Goal: Navigation & Orientation: Find specific page/section

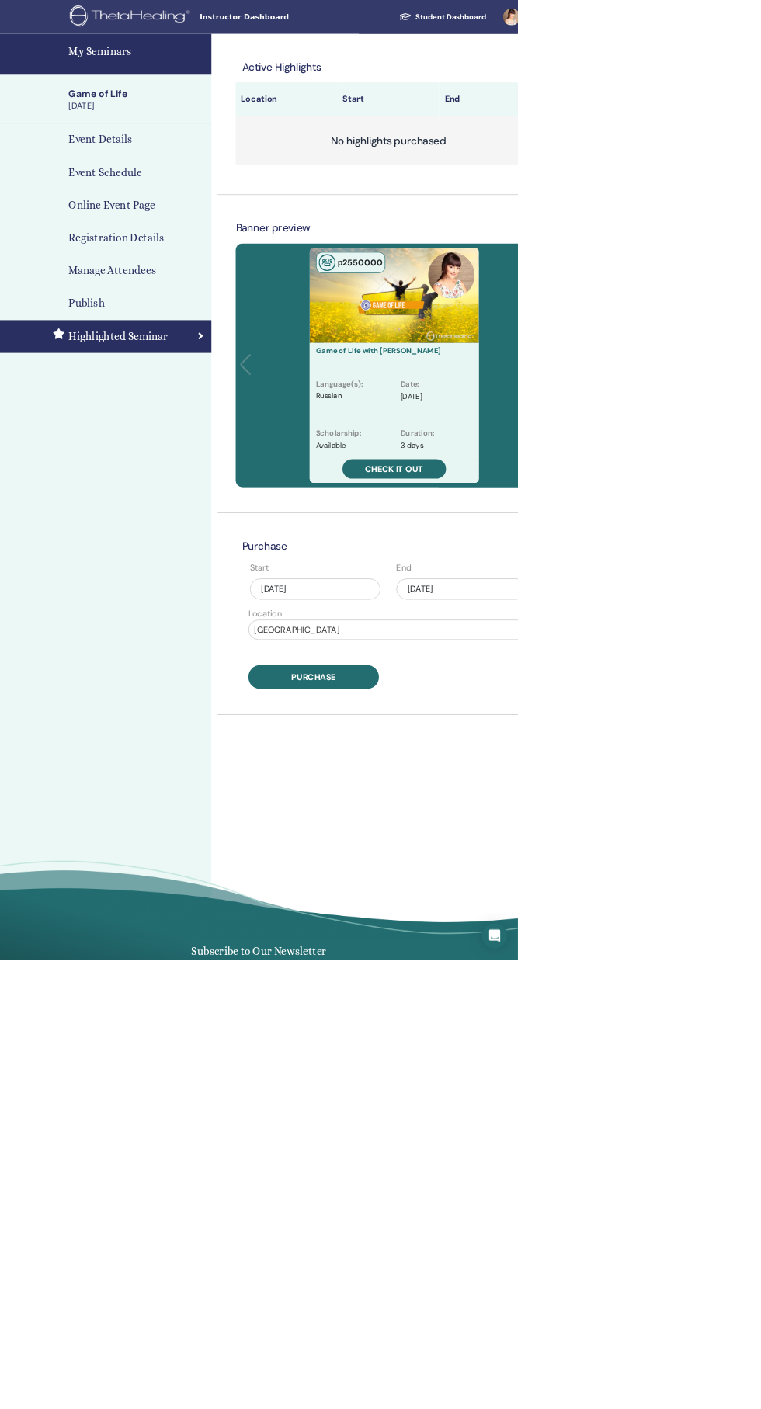
click at [760, 25] on link at bounding box center [759, 25] width 64 height 50
click at [760, 137] on html "Instructor Dashboard Student Dashboard EM [PERSON_NAME] My ThetaLearning My The…" at bounding box center [380, 704] width 761 height 1409
click at [760, 26] on link at bounding box center [759, 25] width 64 height 50
click at [760, 24] on link at bounding box center [759, 25] width 64 height 50
